Goal: Task Accomplishment & Management: Manage account settings

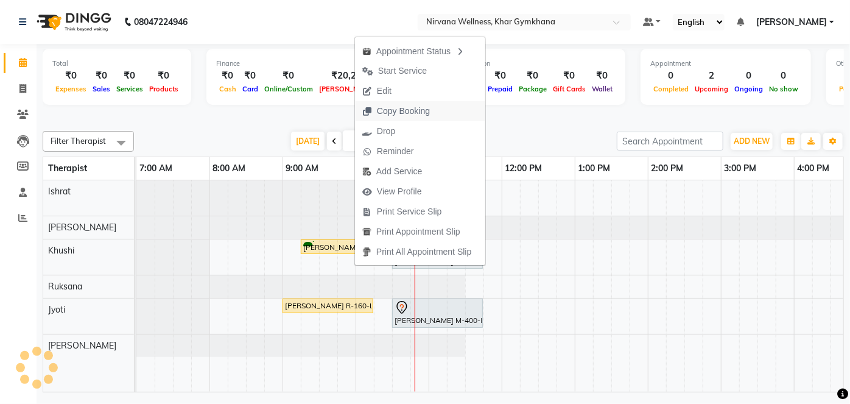
scroll to position [0, 83]
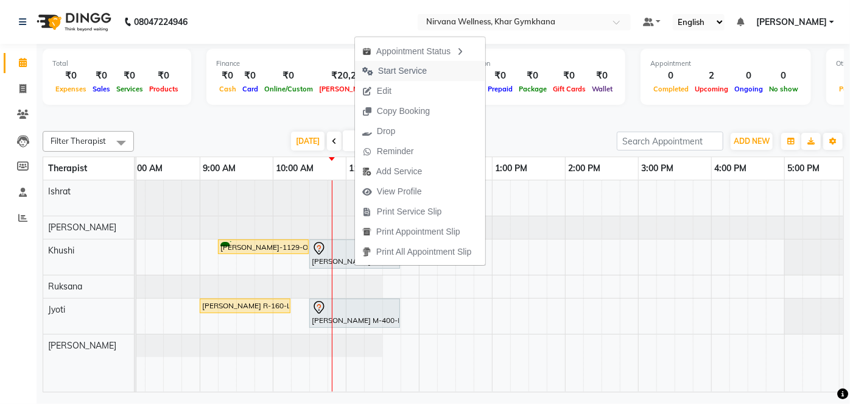
click at [389, 69] on span "Start Service" at bounding box center [402, 71] width 49 height 13
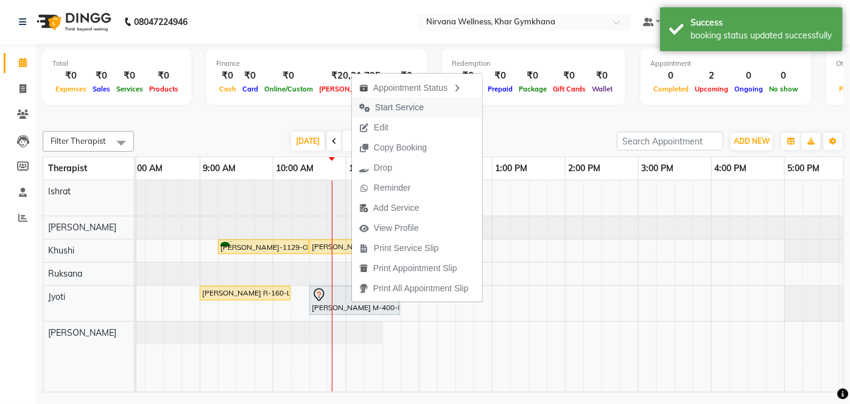
click at [381, 113] on span "Start Service" at bounding box center [399, 107] width 49 height 13
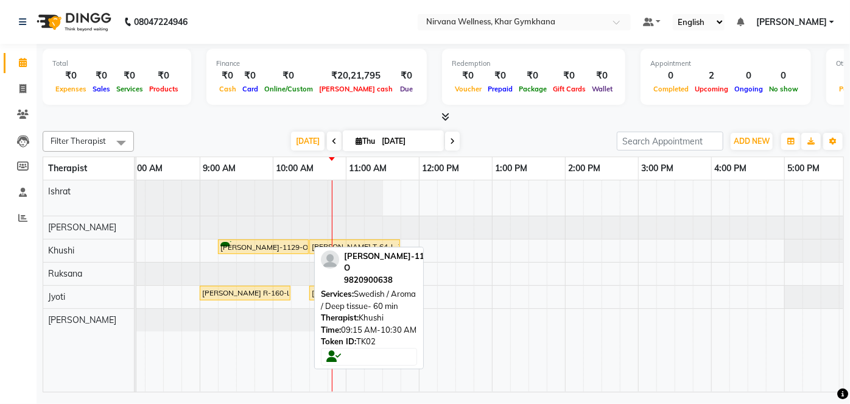
click at [256, 249] on div "[PERSON_NAME]-1129-O, TK02, 09:15 AM-10:30 AM, Swedish / Aroma / Deep tissue- 6…" at bounding box center [263, 247] width 88 height 12
select select "1"
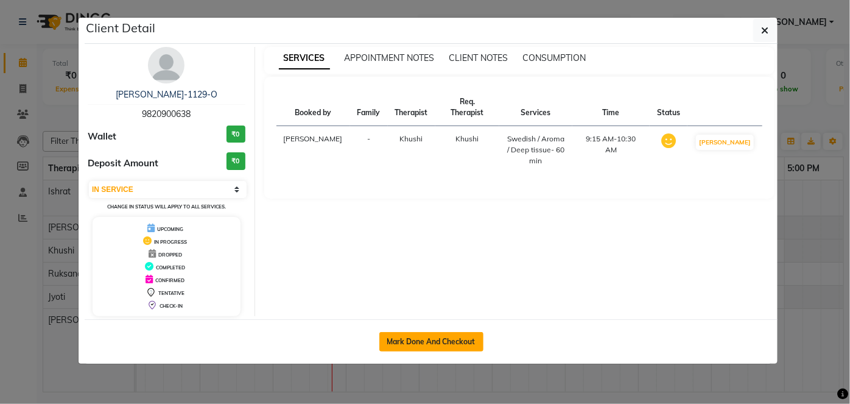
click at [434, 341] on button "Mark Done And Checkout" at bounding box center [432, 341] width 104 height 19
select select "6844"
select select "service"
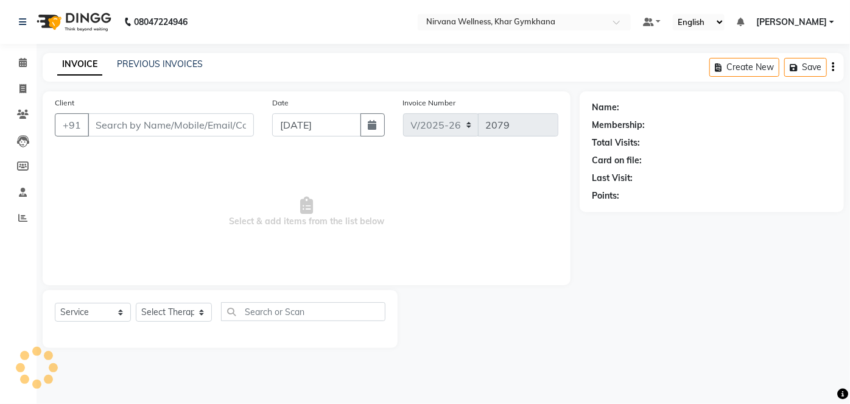
type input "9820900638"
select select "68039"
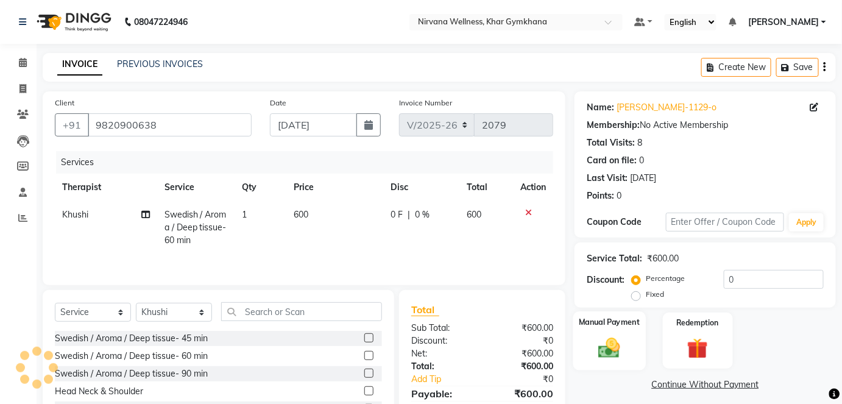
click at [621, 339] on img at bounding box center [609, 347] width 35 height 25
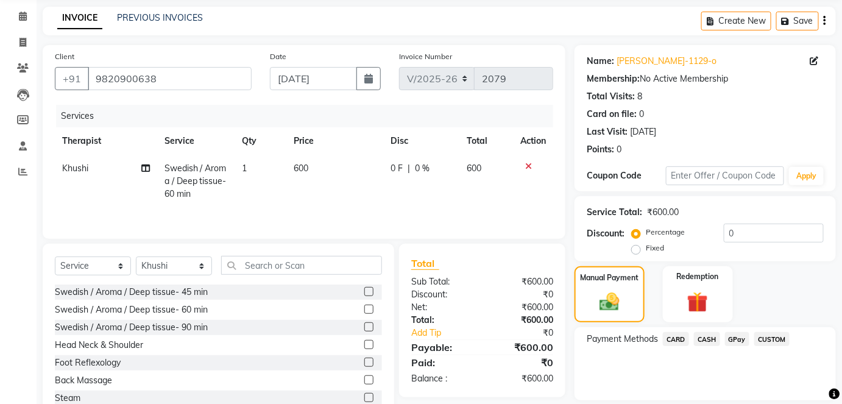
scroll to position [85, 0]
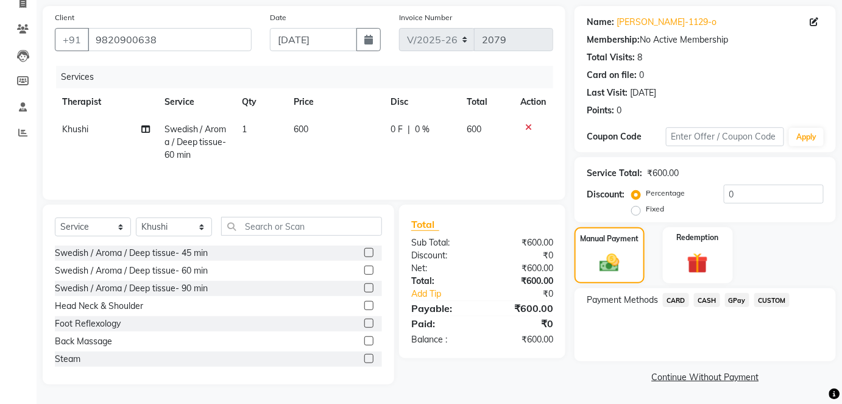
click at [707, 298] on span "CASH" at bounding box center [707, 300] width 26 height 14
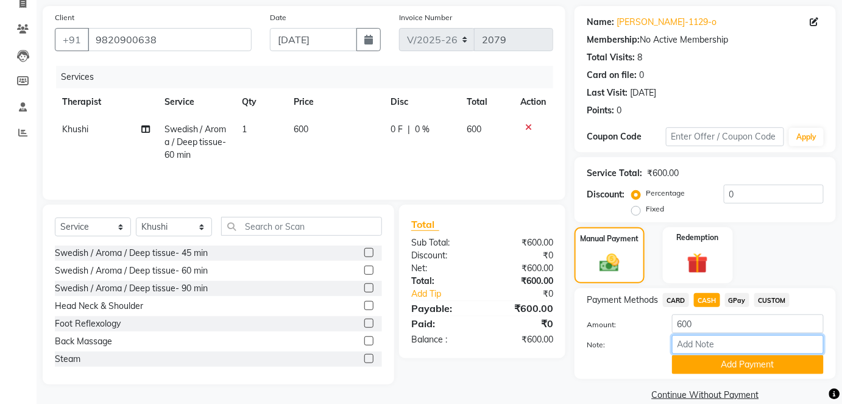
click at [712, 349] on input "Note:" at bounding box center [748, 344] width 152 height 19
paste input "HL0002329"
type input "HL0002329"
click at [740, 362] on button "Add Payment" at bounding box center [748, 364] width 152 height 19
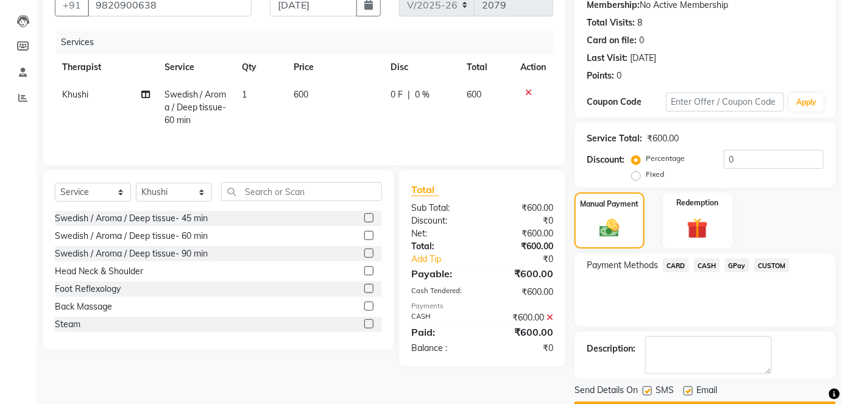
scroll to position [154, 0]
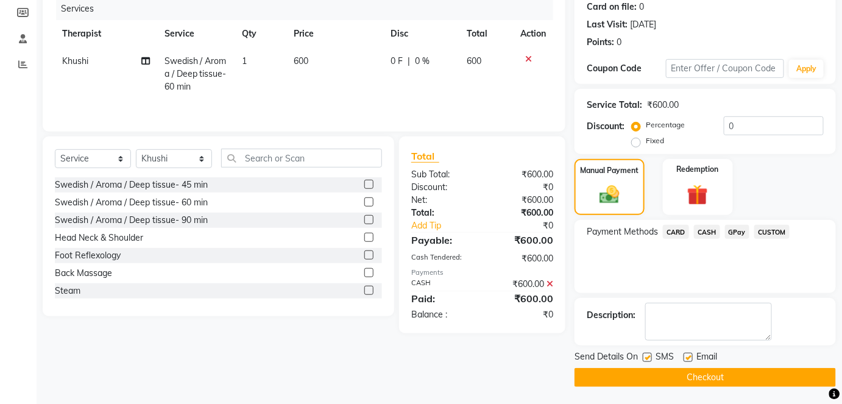
click at [738, 377] on button "Checkout" at bounding box center [704, 377] width 261 height 19
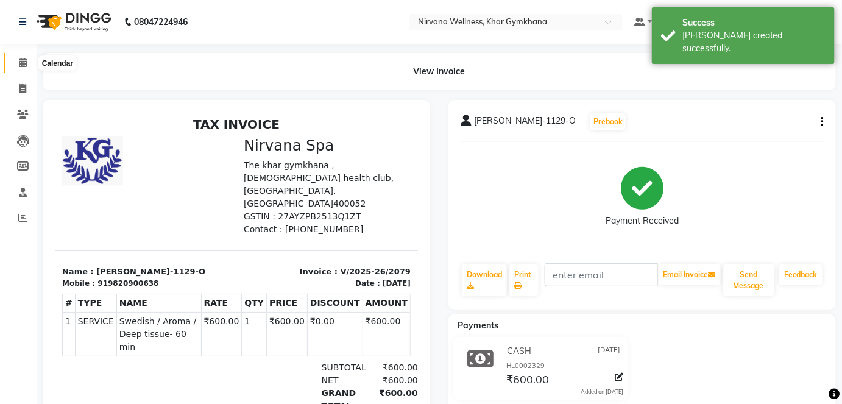
click at [19, 69] on span at bounding box center [22, 63] width 21 height 14
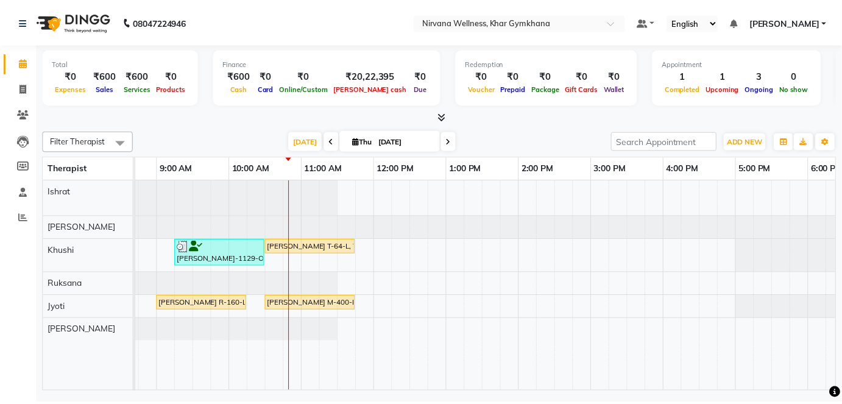
scroll to position [0, 31]
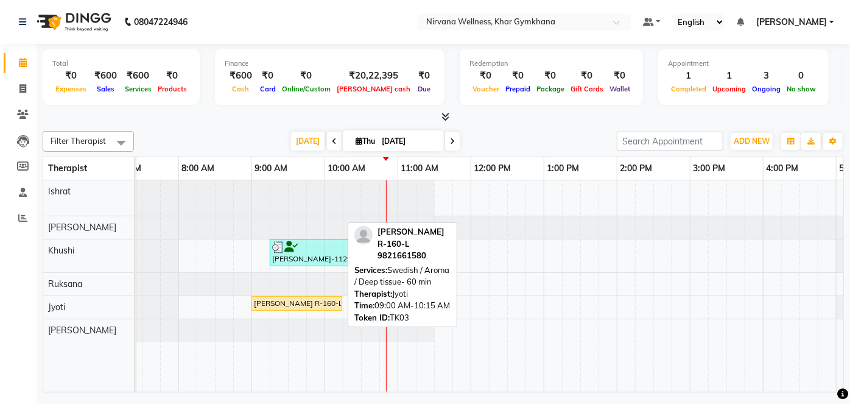
click at [305, 306] on div "[PERSON_NAME] R-160-L, TK03, 09:00 AM-10:15 AM, Swedish / Aroma / Deep tissue- …" at bounding box center [297, 303] width 88 height 11
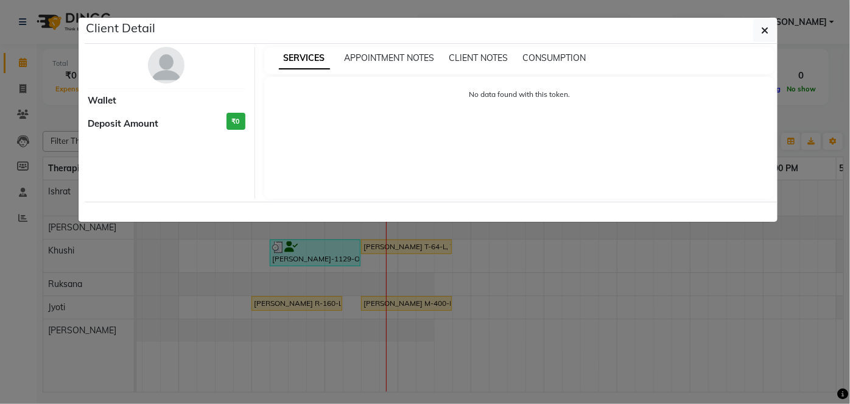
select select "1"
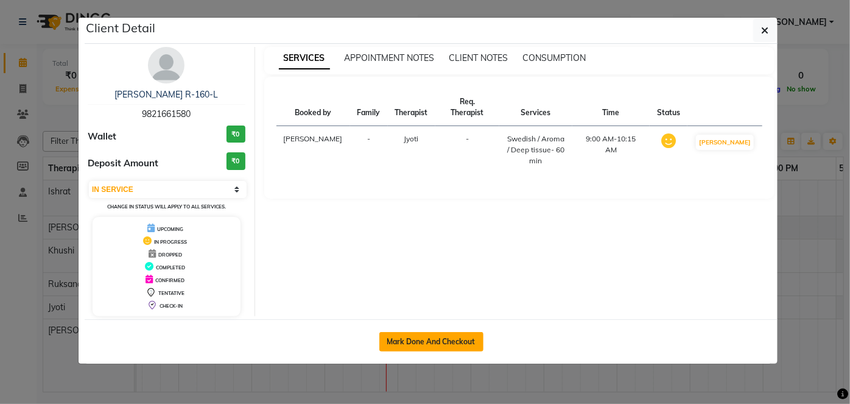
click at [445, 346] on button "Mark Done And Checkout" at bounding box center [432, 341] width 104 height 19
select select "6844"
select select "service"
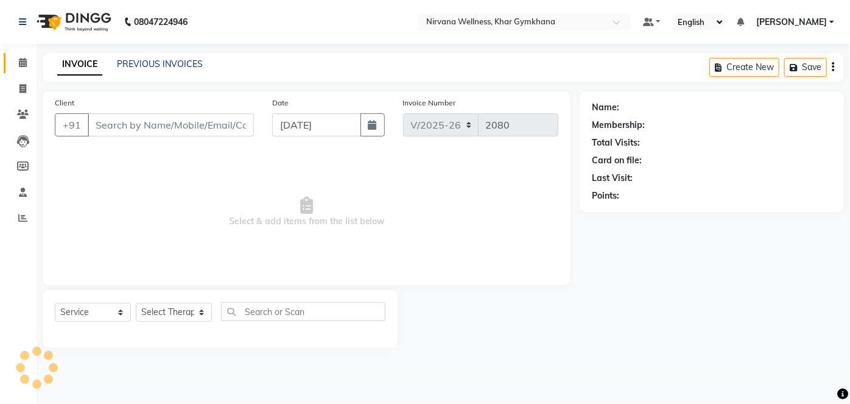
type input "9821661580"
select select "78895"
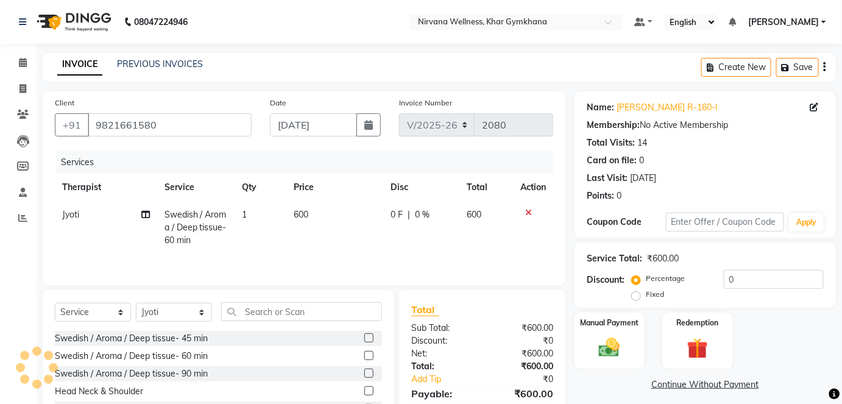
click at [614, 336] on img at bounding box center [609, 348] width 34 height 24
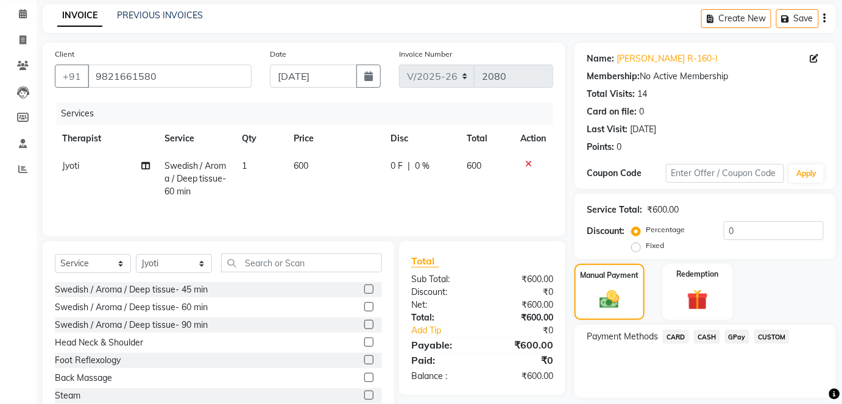
scroll to position [85, 0]
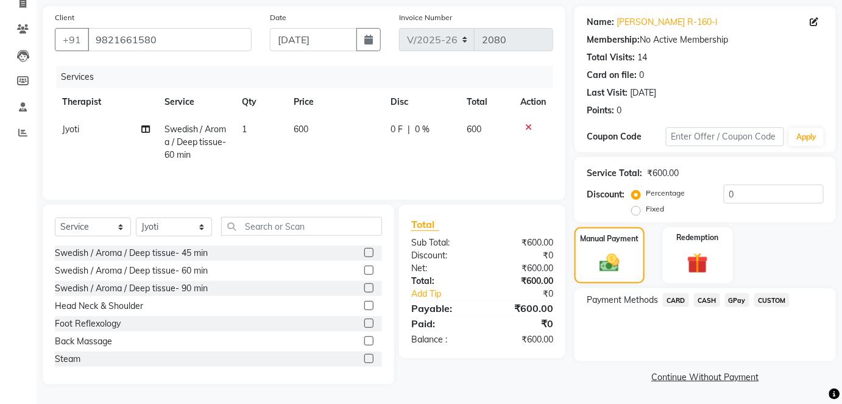
click at [709, 298] on span "CASH" at bounding box center [707, 300] width 26 height 14
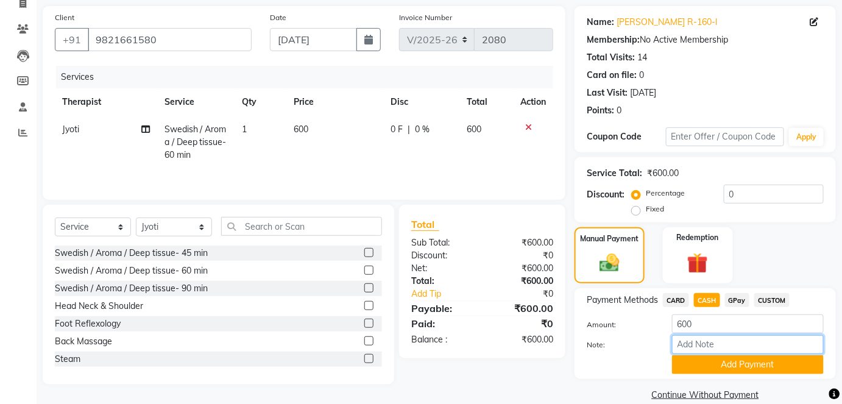
click at [703, 338] on input "Note:" at bounding box center [748, 344] width 152 height 19
paste input "HL0002328"
type input "HL0002328"
click at [738, 365] on button "Add Payment" at bounding box center [748, 364] width 152 height 19
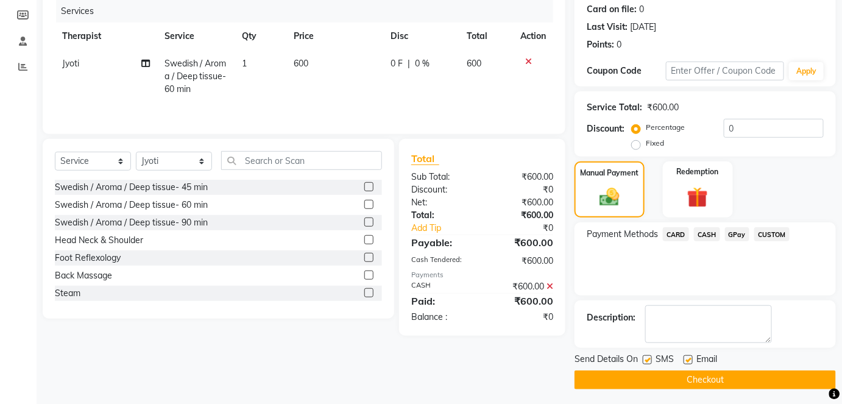
scroll to position [154, 0]
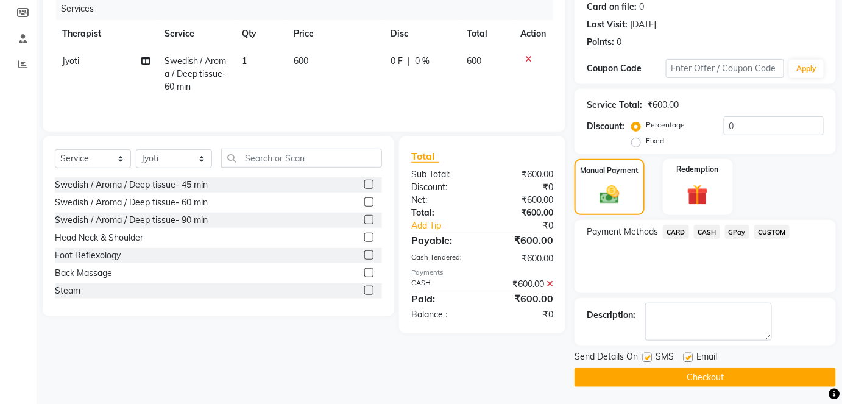
click at [738, 377] on button "Checkout" at bounding box center [704, 377] width 261 height 19
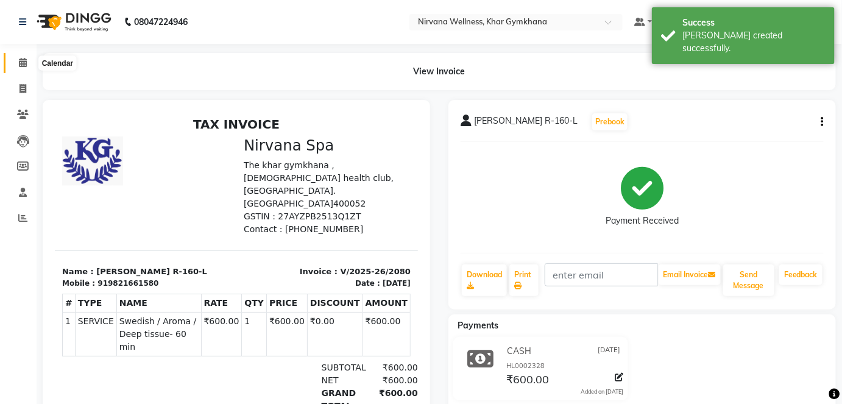
click at [21, 65] on icon at bounding box center [23, 62] width 8 height 9
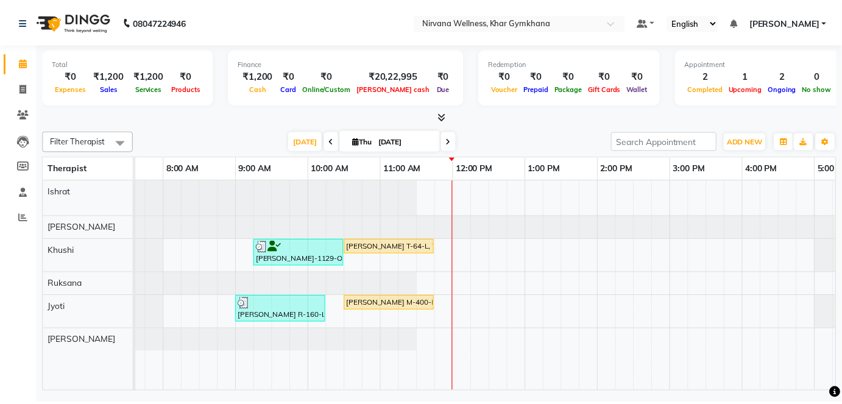
scroll to position [0, 55]
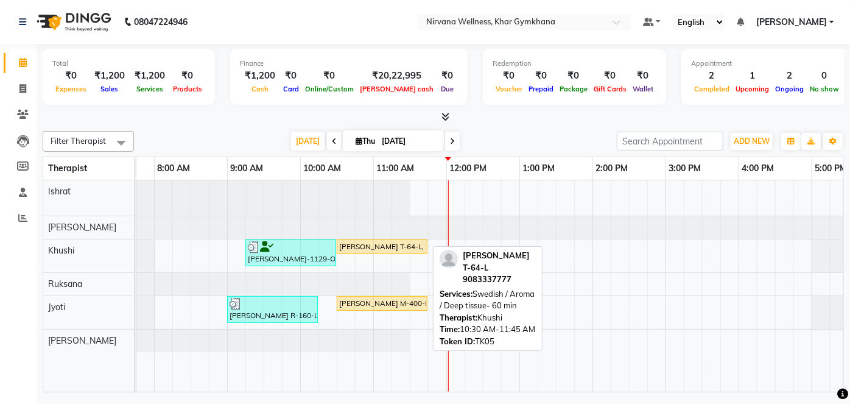
click at [396, 246] on div "[PERSON_NAME] T-64-L, TK05, 10:30 AM-11:45 AM, Swedish / Aroma / Deep tissue- 6…" at bounding box center [382, 246] width 88 height 11
select select "1"
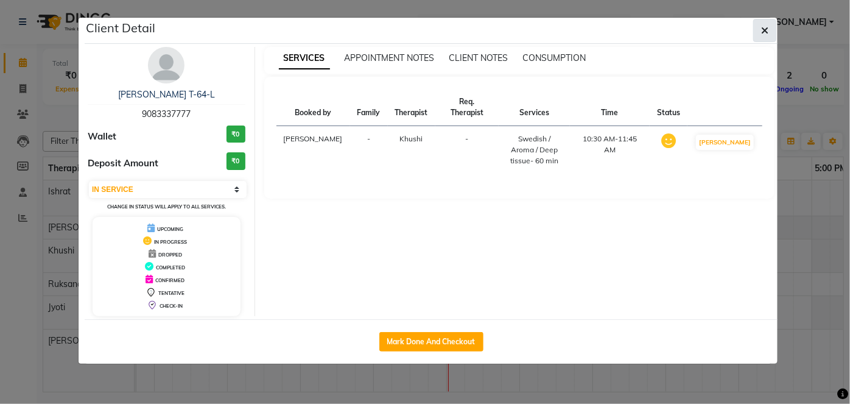
click at [766, 30] on icon "button" at bounding box center [765, 31] width 7 height 10
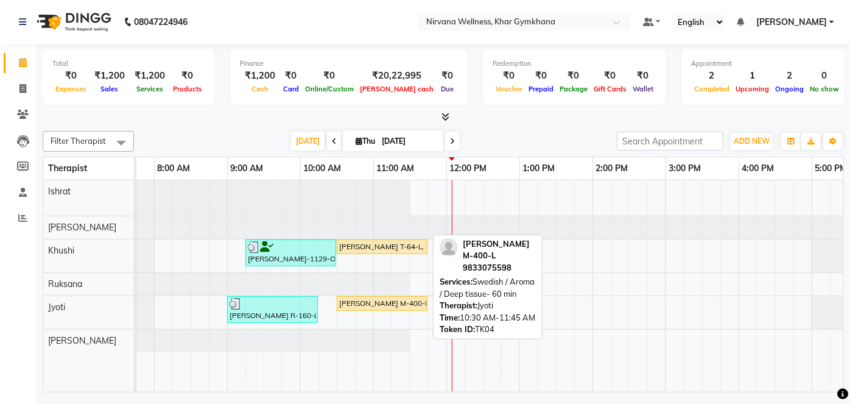
click at [373, 304] on div "[PERSON_NAME] M-400-L, TK04, 10:30 AM-11:45 AM, Swedish / Aroma / Deep tissue- …" at bounding box center [382, 303] width 88 height 11
select select "1"
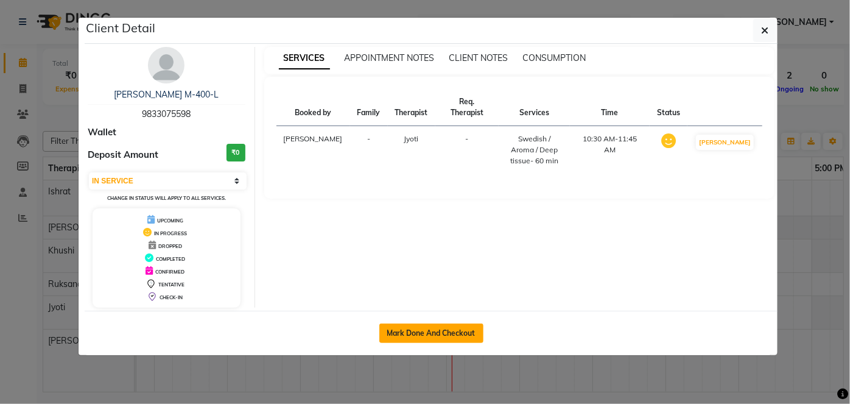
click at [443, 325] on button "Mark Done And Checkout" at bounding box center [432, 332] width 104 height 19
select select "service"
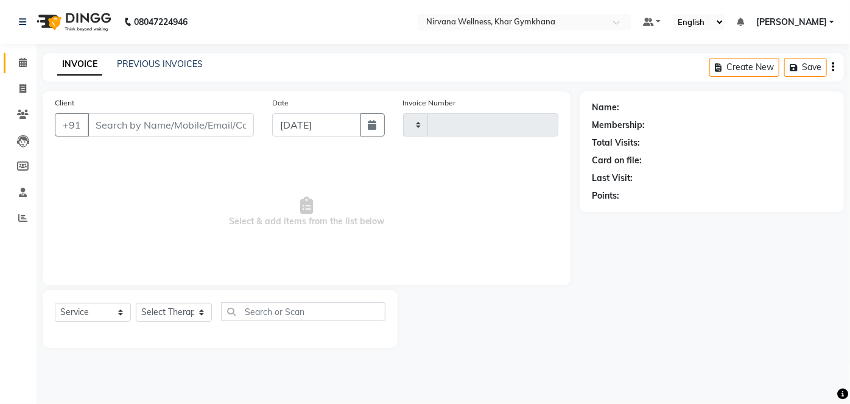
type input "2081"
select select "3"
select select "6844"
type input "9833075598"
select select "78895"
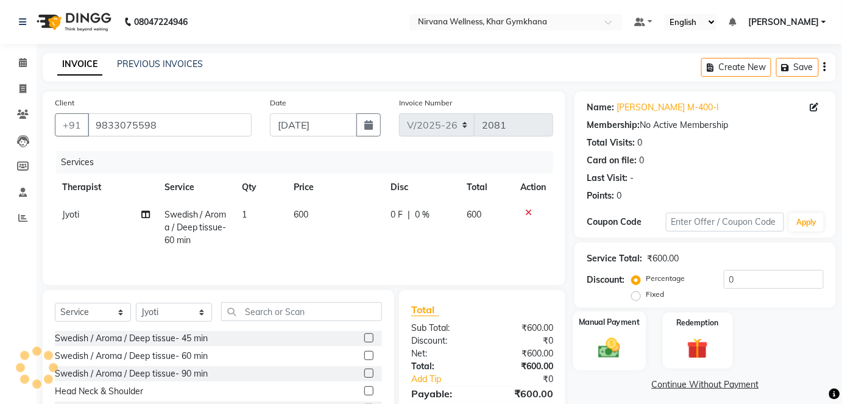
click at [590, 338] on div "Manual Payment" at bounding box center [609, 340] width 72 height 59
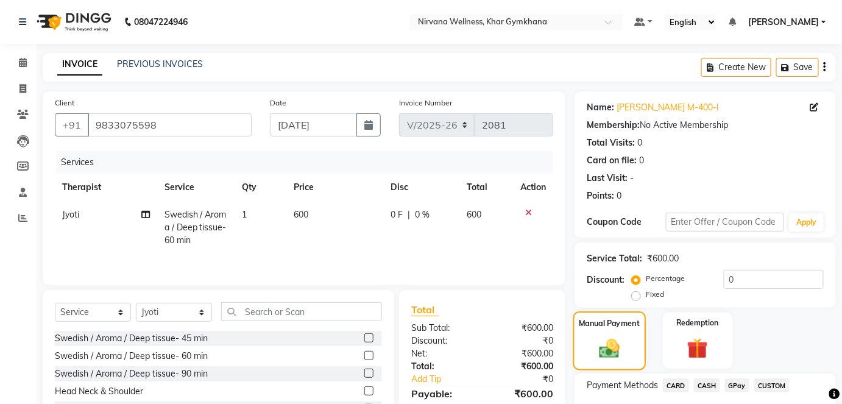
scroll to position [85, 0]
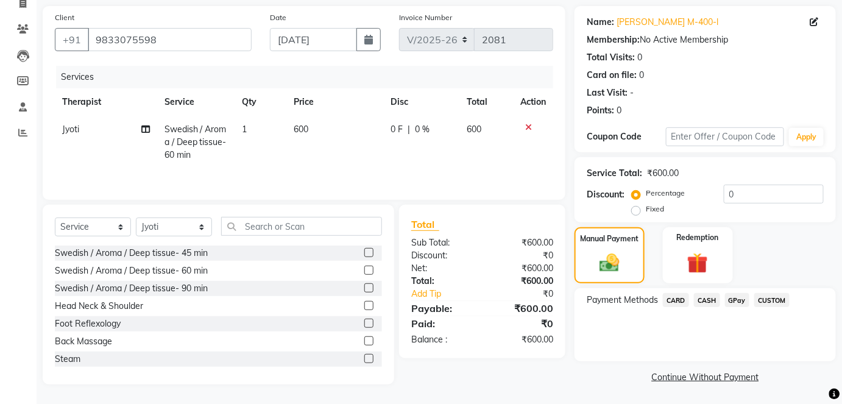
click at [709, 300] on span "CASH" at bounding box center [707, 300] width 26 height 14
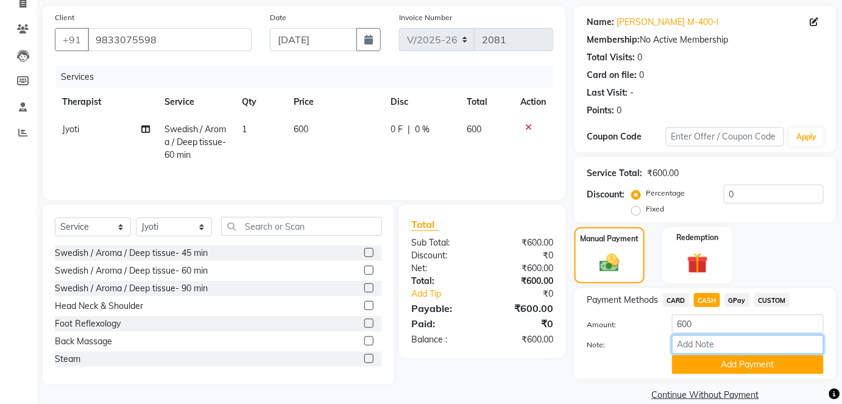
click at [700, 337] on input "Note:" at bounding box center [748, 344] width 152 height 19
paste input "HL0002331"
type input "HL0002331"
click at [715, 367] on button "Add Payment" at bounding box center [748, 364] width 152 height 19
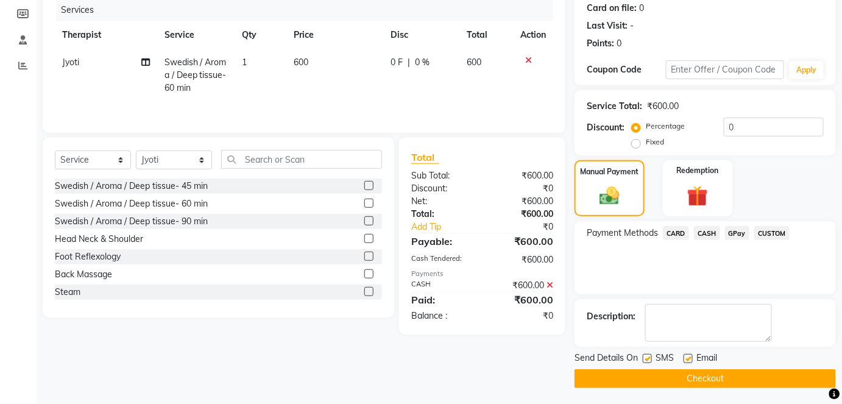
scroll to position [154, 0]
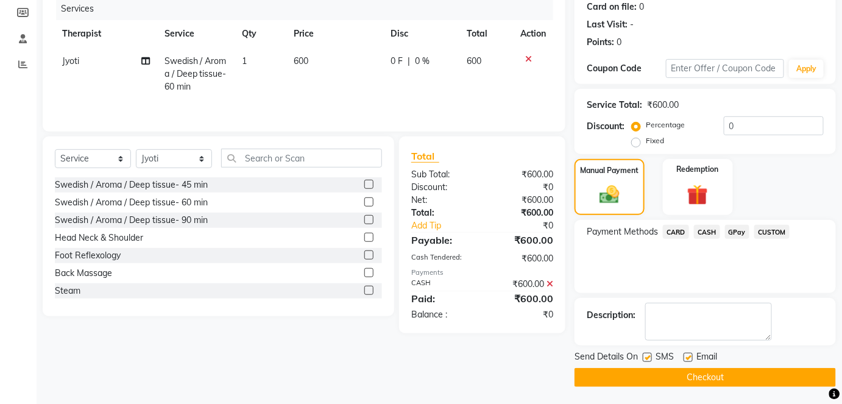
click at [702, 379] on button "Checkout" at bounding box center [704, 377] width 261 height 19
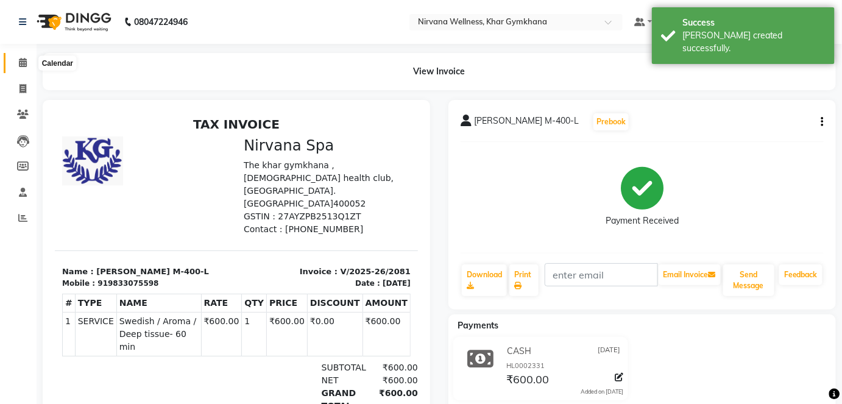
click at [21, 64] on icon at bounding box center [23, 62] width 8 height 9
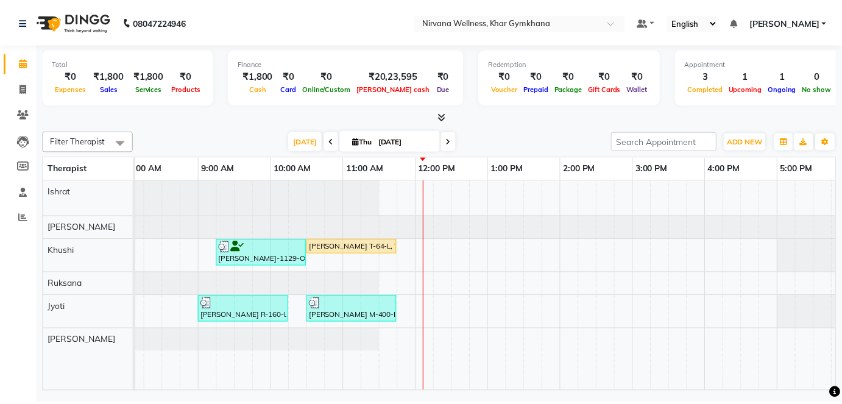
scroll to position [0, 73]
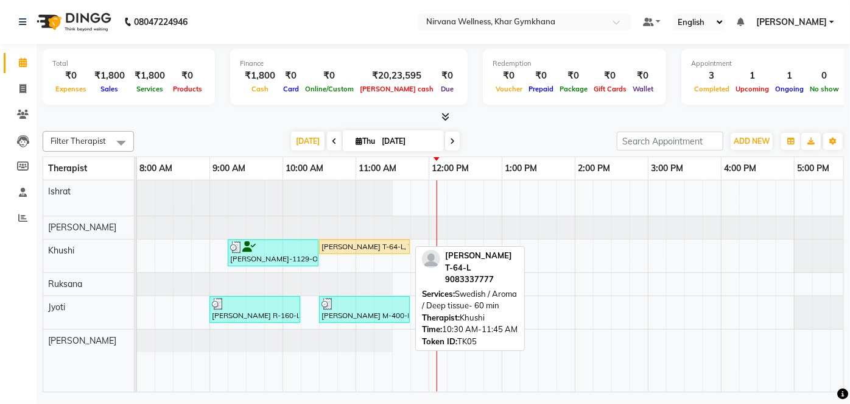
click at [355, 249] on div "[PERSON_NAME] T-64-L, TK05, 10:30 AM-11:45 AM, Swedish / Aroma / Deep tissue- 6…" at bounding box center [364, 246] width 88 height 11
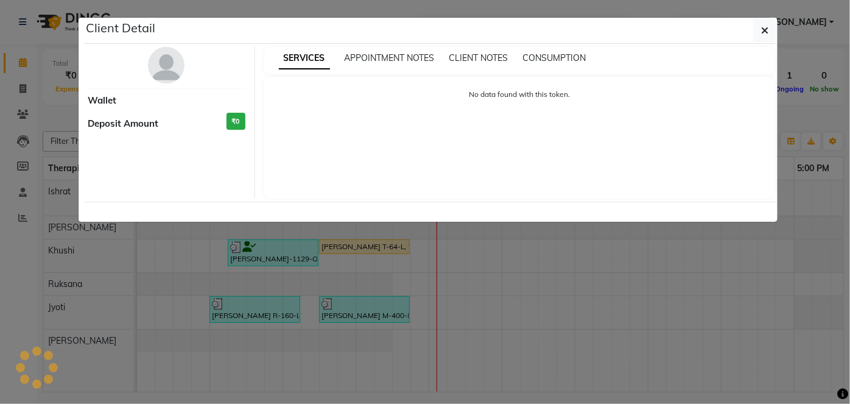
select select "1"
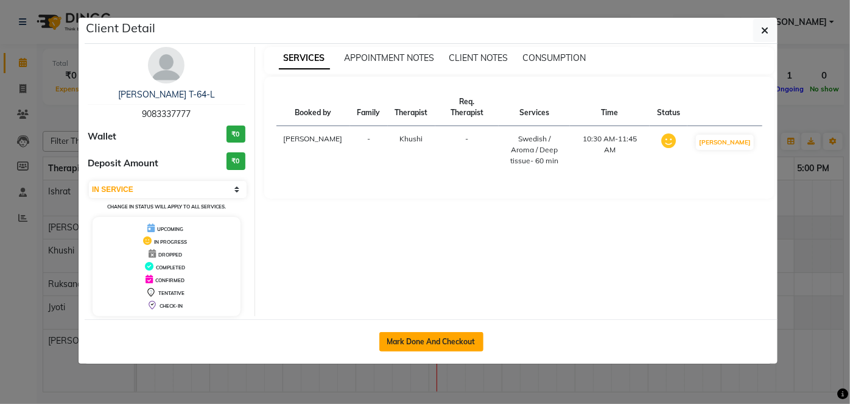
click at [398, 346] on button "Mark Done And Checkout" at bounding box center [432, 341] width 104 height 19
select select "service"
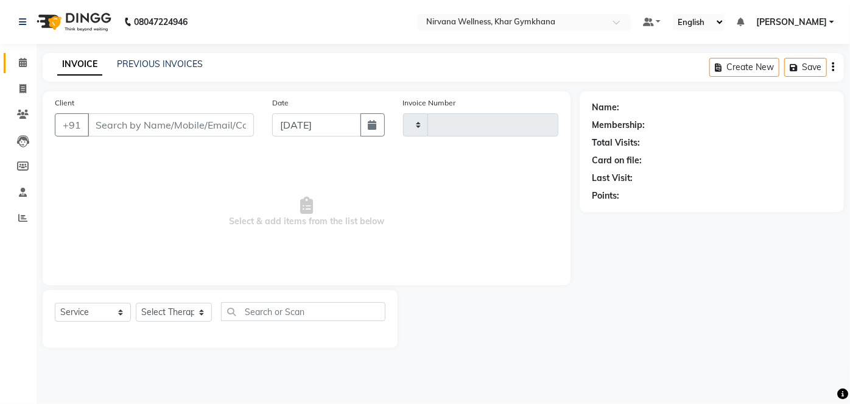
type input "2082"
select select "6844"
type input "9083337777"
select select "68039"
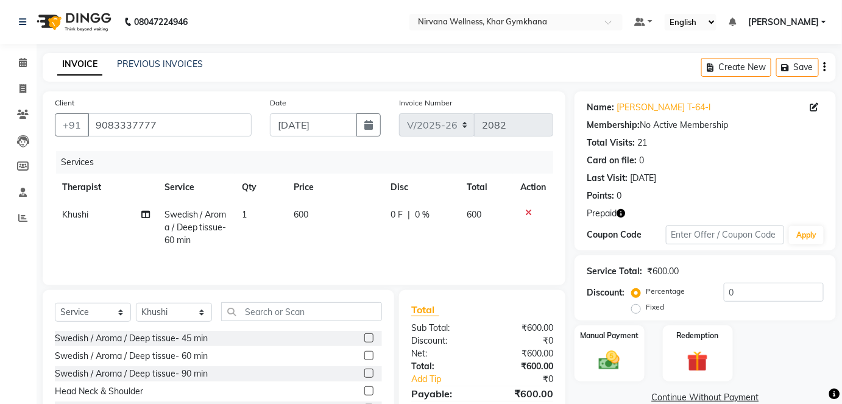
click at [616, 333] on label "Manual Payment" at bounding box center [609, 335] width 58 height 11
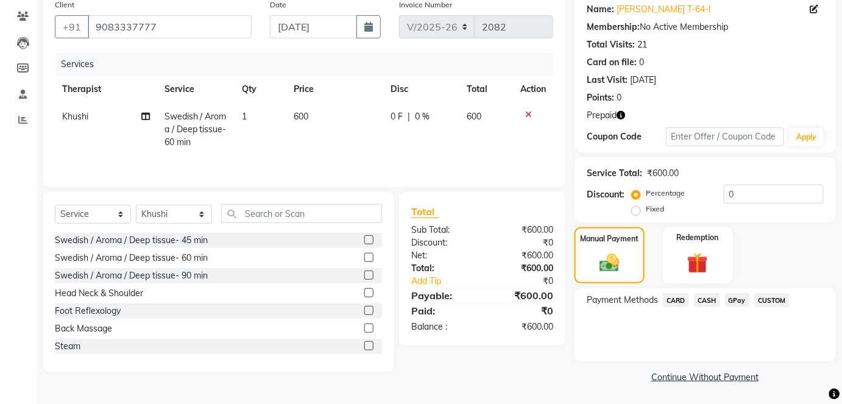
click at [711, 293] on span "CASH" at bounding box center [707, 300] width 26 height 14
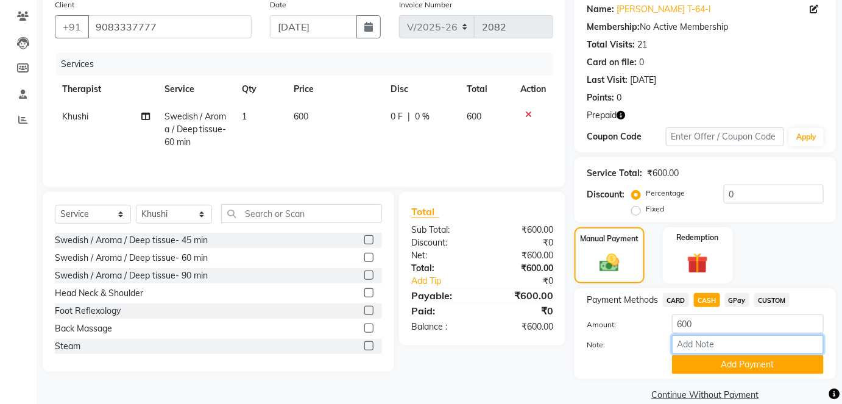
click at [716, 345] on input "Note:" at bounding box center [748, 344] width 152 height 19
paste input "HL0002332"
type input "HL0002332"
click at [714, 368] on button "Add Payment" at bounding box center [748, 364] width 152 height 19
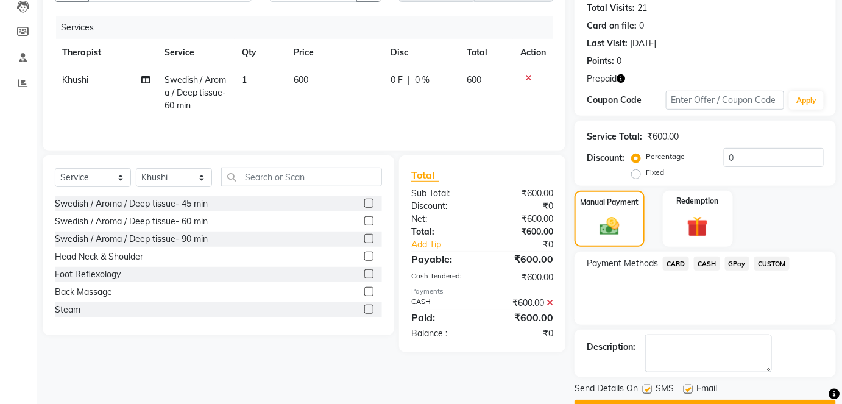
scroll to position [166, 0]
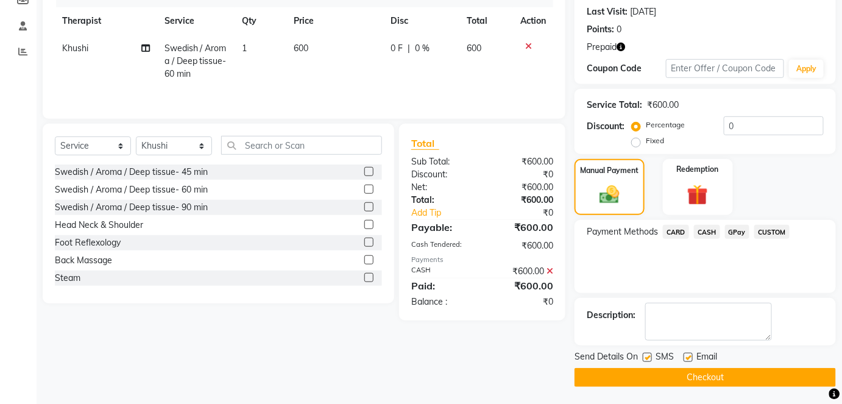
click at [718, 369] on button "Checkout" at bounding box center [704, 377] width 261 height 19
click at [643, 380] on button "Checkout" at bounding box center [704, 377] width 261 height 19
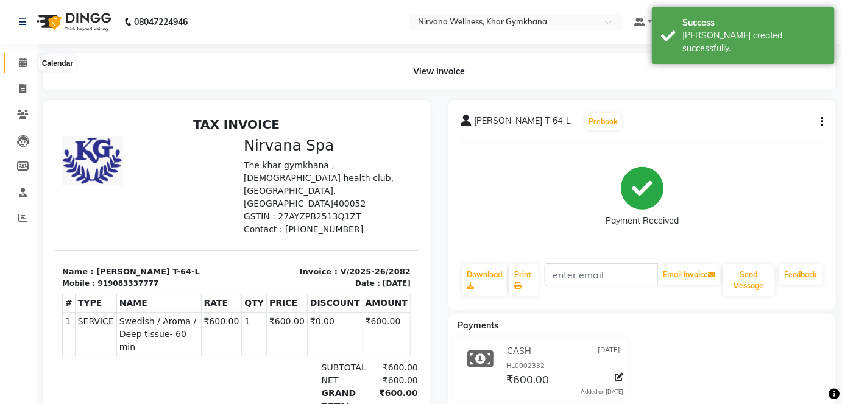
click at [29, 69] on span at bounding box center [22, 63] width 21 height 14
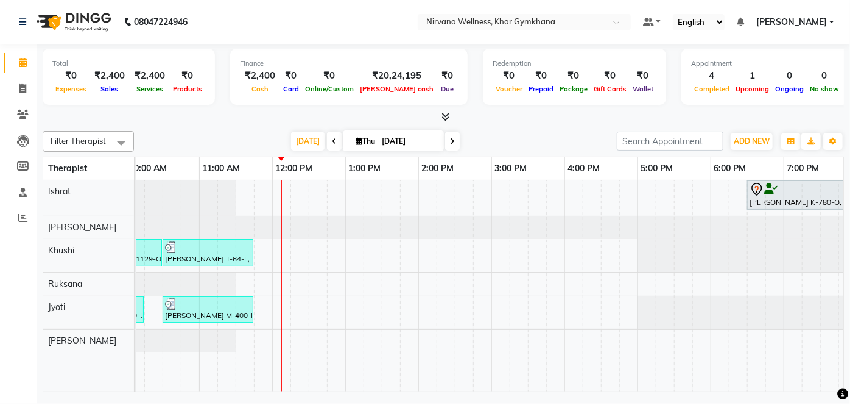
scroll to position [0, 310]
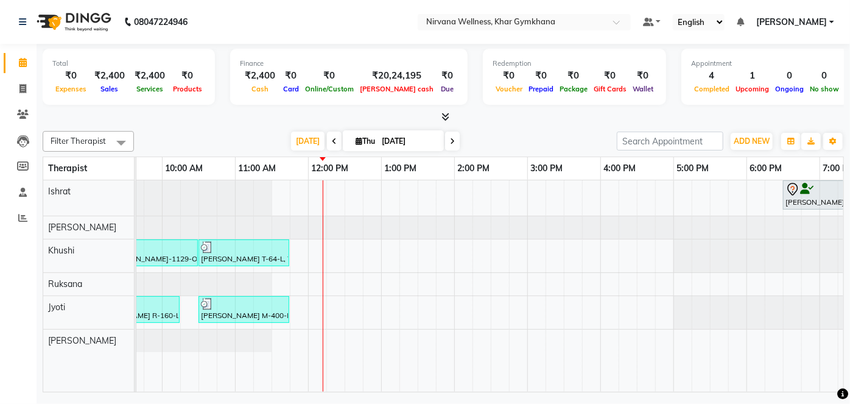
drag, startPoint x: 822, startPoint y: 111, endPoint x: 442, endPoint y: 116, distance: 380.2
click at [442, 116] on span at bounding box center [443, 117] width 13 height 13
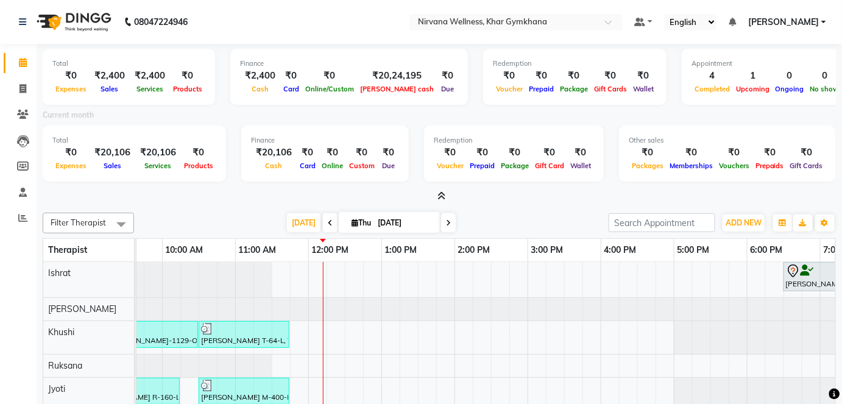
click at [440, 199] on icon at bounding box center [442, 195] width 8 height 9
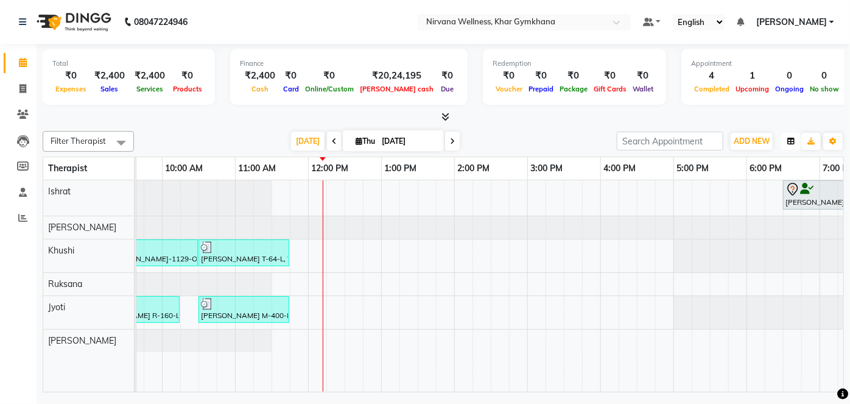
click at [790, 143] on icon "button" at bounding box center [791, 141] width 7 height 7
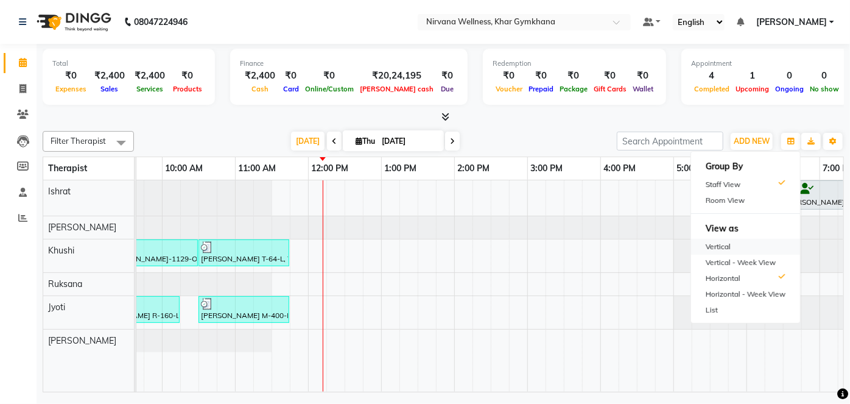
click at [748, 241] on div "Vertical" at bounding box center [745, 247] width 109 height 16
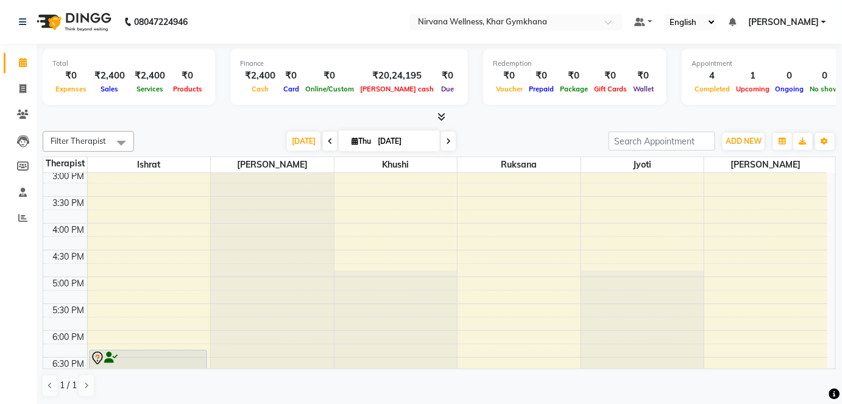
scroll to position [542, 0]
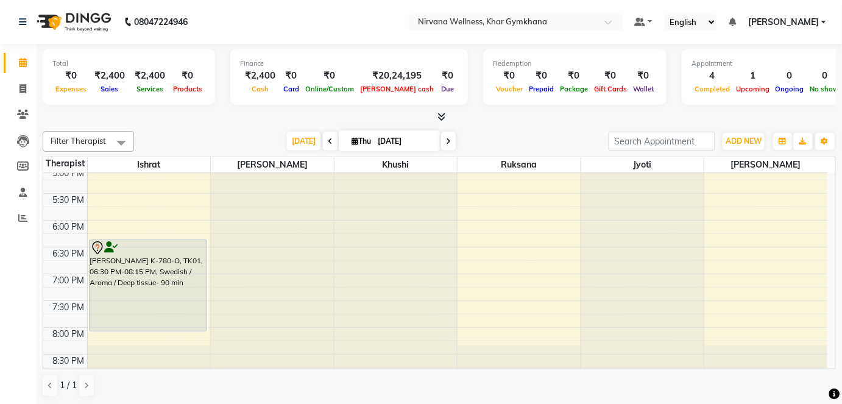
click at [502, 224] on div "7:00 AM 7:30 AM 8:00 AM 8:30 AM 9:00 AM 9:30 AM 10:00 AM 10:30 AM 11:00 AM 11:3…" at bounding box center [435, 59] width 784 height 857
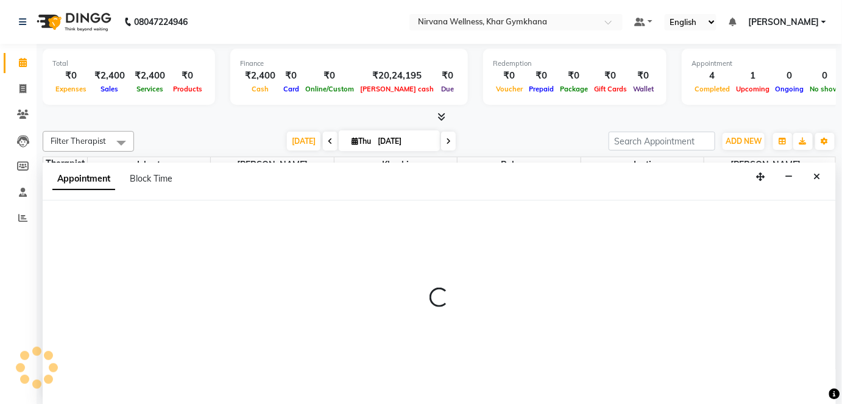
scroll to position [0, 0]
select select "72486"
select select "1080"
select select "tentative"
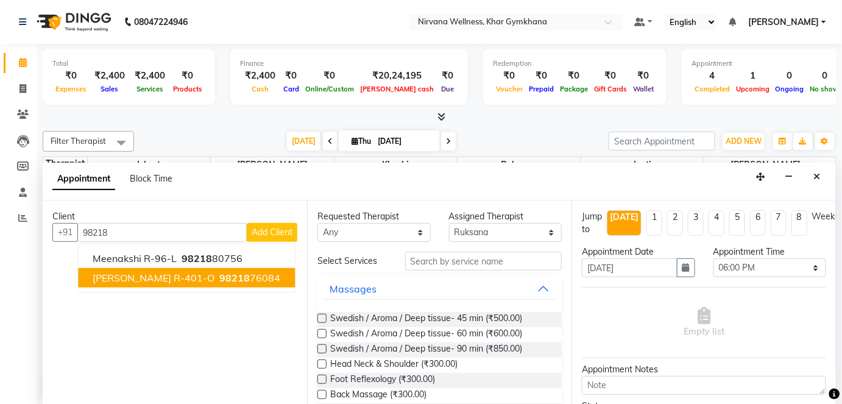
click at [255, 275] on ngb-highlight "98218 76084" at bounding box center [248, 278] width 63 height 12
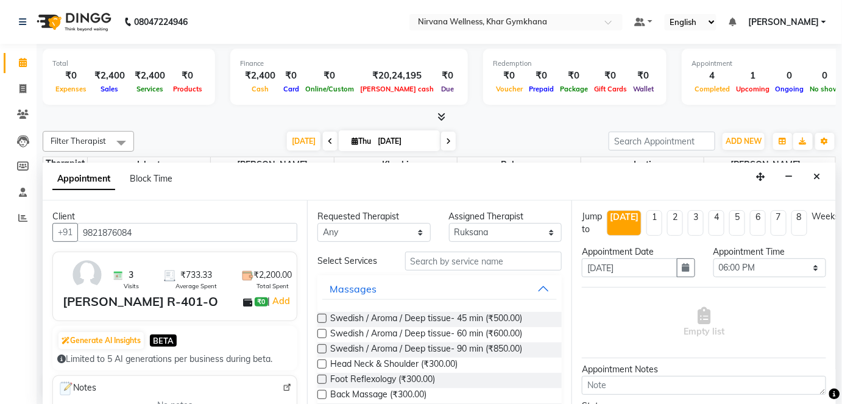
type input "9821876084"
click at [397, 231] on select "Any [PERSON_NAME] Jyoti [PERSON_NAME] [PERSON_NAME]" at bounding box center [373, 232] width 113 height 19
select select "72486"
click at [317, 223] on select "Any [PERSON_NAME] Jyoti [PERSON_NAME] [PERSON_NAME]" at bounding box center [373, 232] width 113 height 19
drag, startPoint x: 447, startPoint y: 334, endPoint x: 468, endPoint y: 333, distance: 21.9
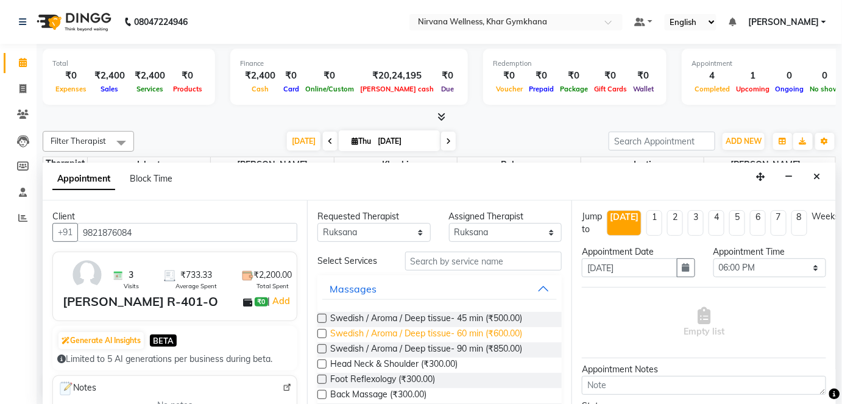
click at [448, 333] on span "Swedish / Aroma / Deep tissue- 60 min (₹600.00)" at bounding box center [426, 334] width 192 height 15
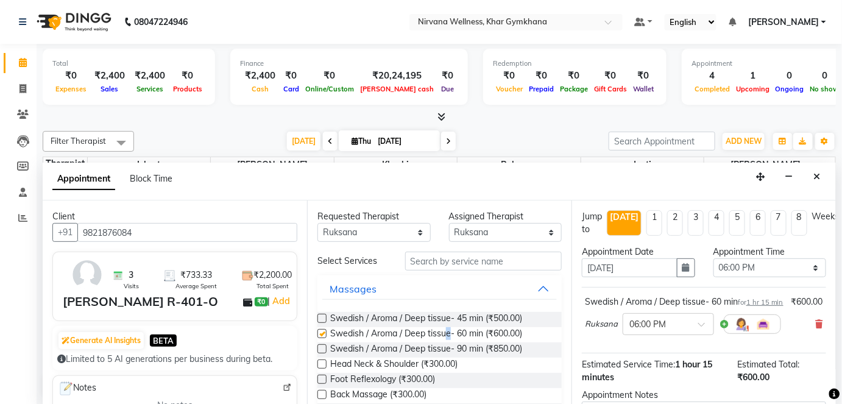
checkbox input "false"
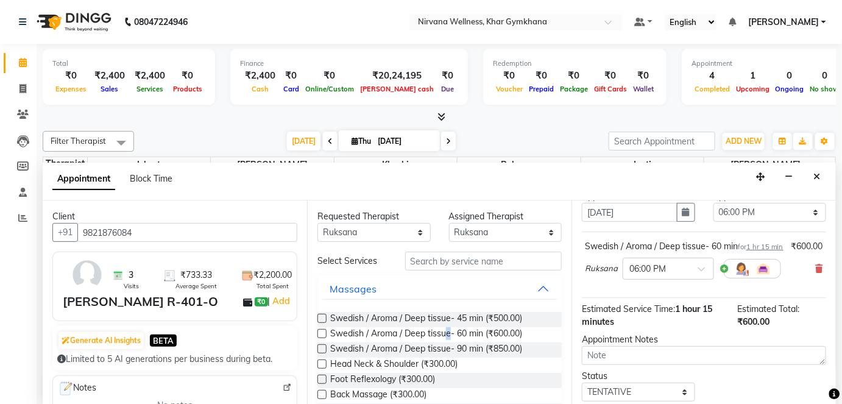
scroll to position [141, 0]
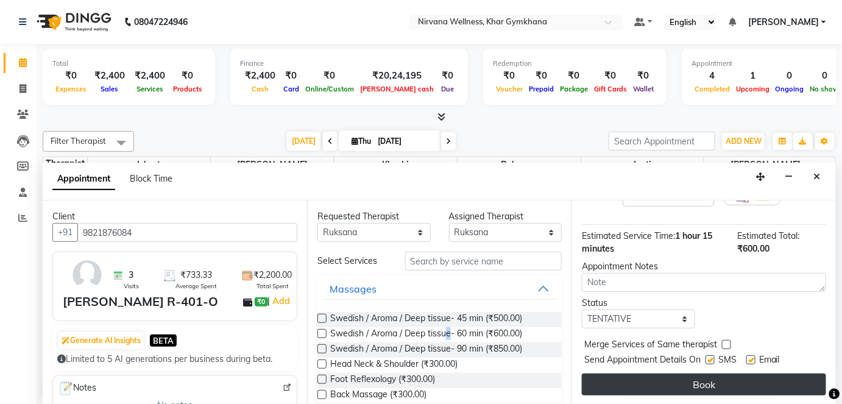
click at [673, 390] on button "Book" at bounding box center [704, 384] width 244 height 22
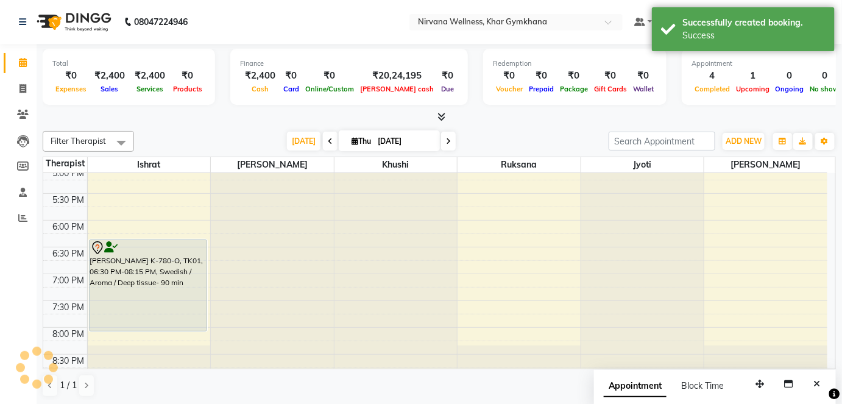
scroll to position [0, 0]
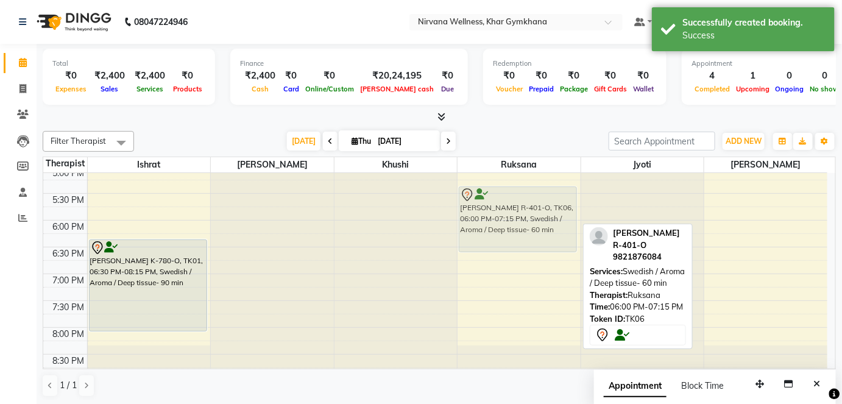
drag, startPoint x: 482, startPoint y: 239, endPoint x: 482, endPoint y: 233, distance: 6.7
click at [480, 210] on div "[PERSON_NAME] R-401-O, TK06, 06:00 PM-07:15 PM, Swedish / Aroma / Deep tissue- …" at bounding box center [519, 59] width 123 height 857
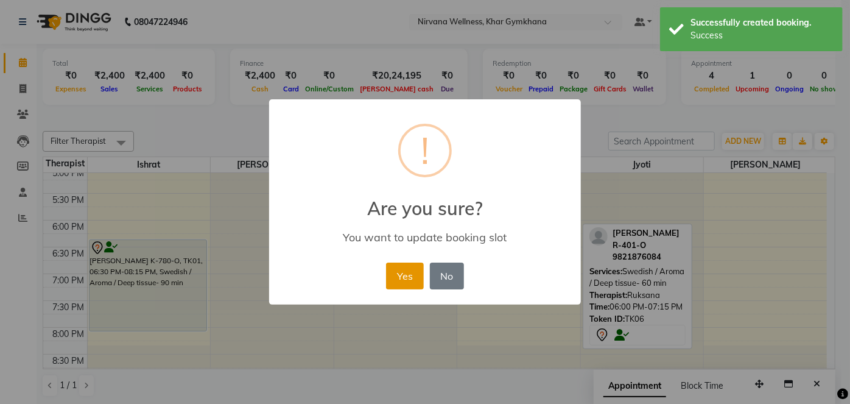
click at [399, 269] on button "Yes" at bounding box center [404, 276] width 37 height 27
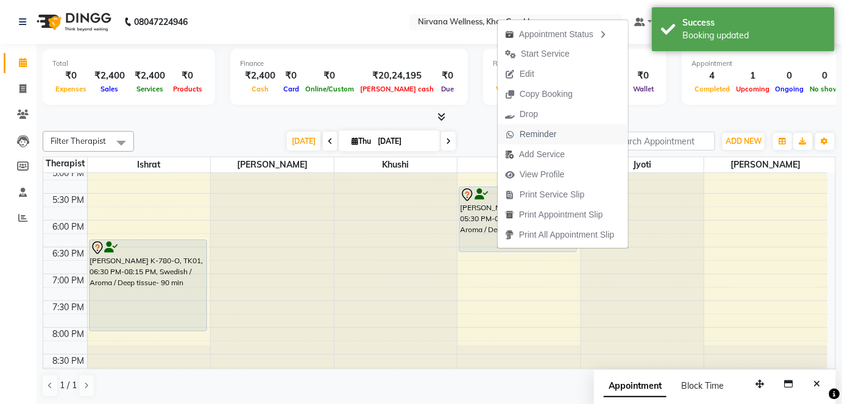
click at [563, 133] on span "Reminder" at bounding box center [531, 134] width 66 height 20
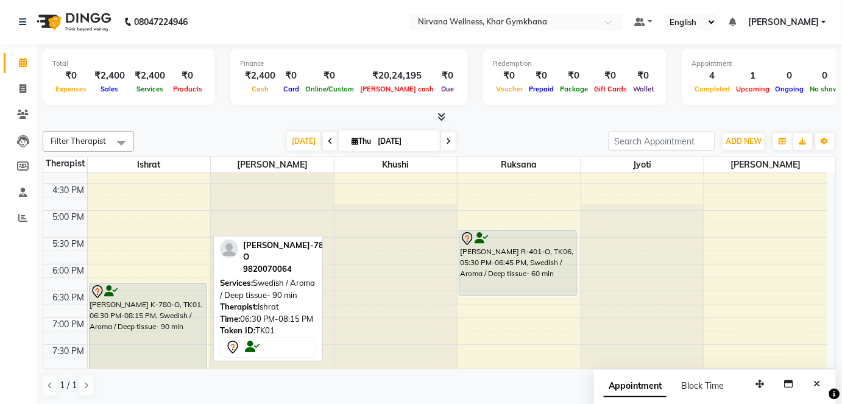
scroll to position [651, 0]
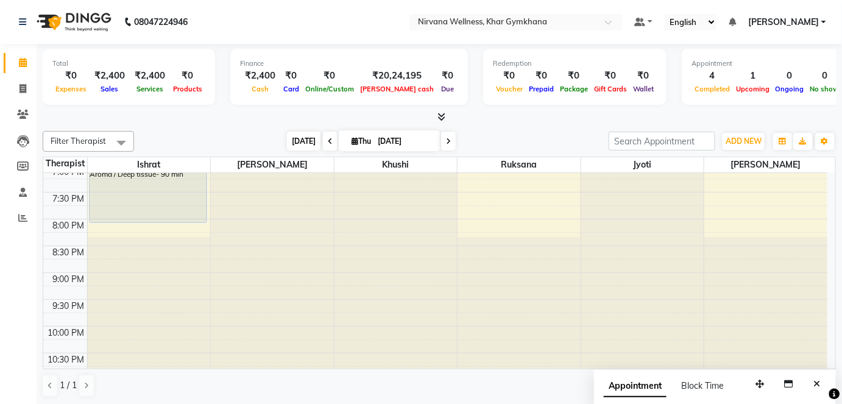
click at [300, 141] on span "[DATE]" at bounding box center [304, 141] width 34 height 19
